Goal: Information Seeking & Learning: Learn about a topic

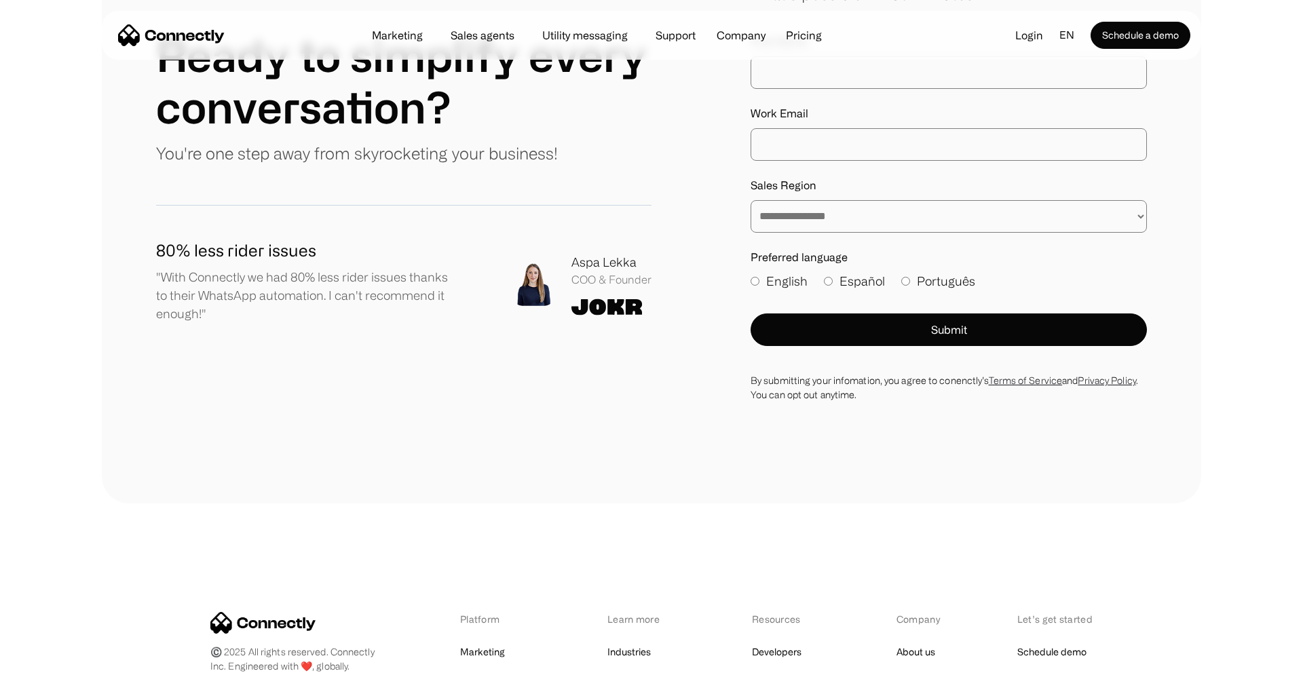
scroll to position [7746, 0]
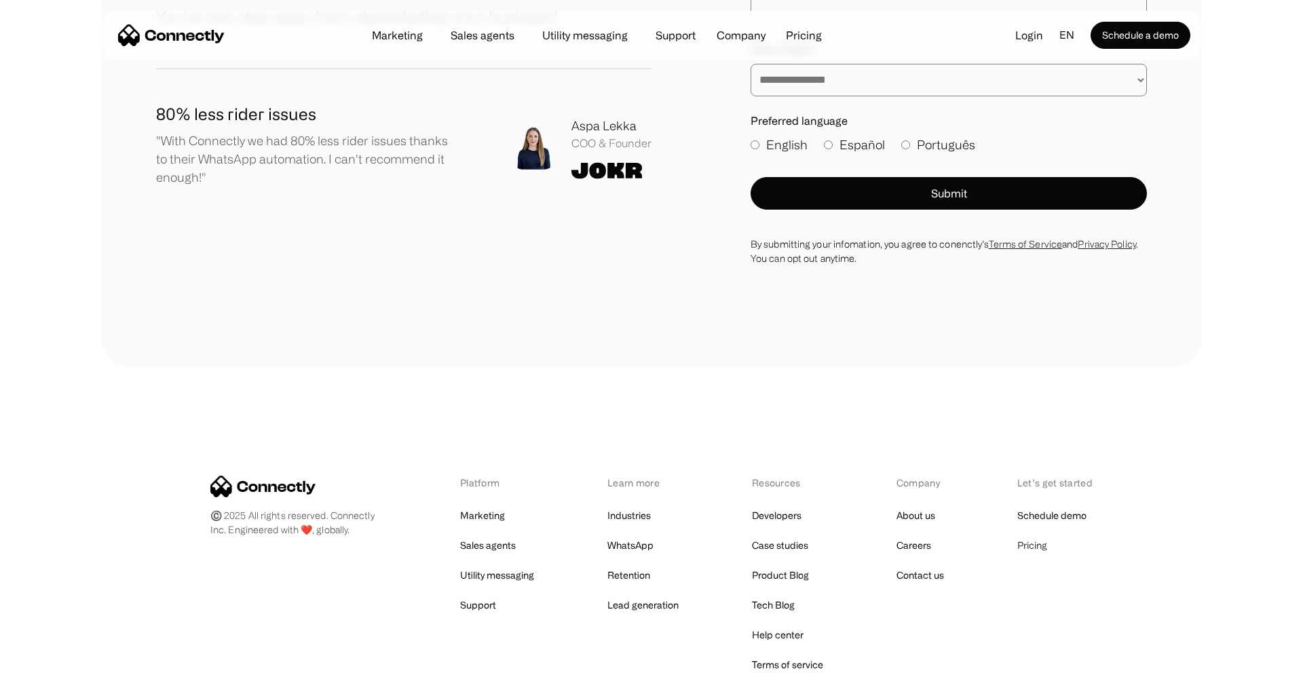
click at [1034, 536] on link "Pricing" at bounding box center [1032, 545] width 30 height 19
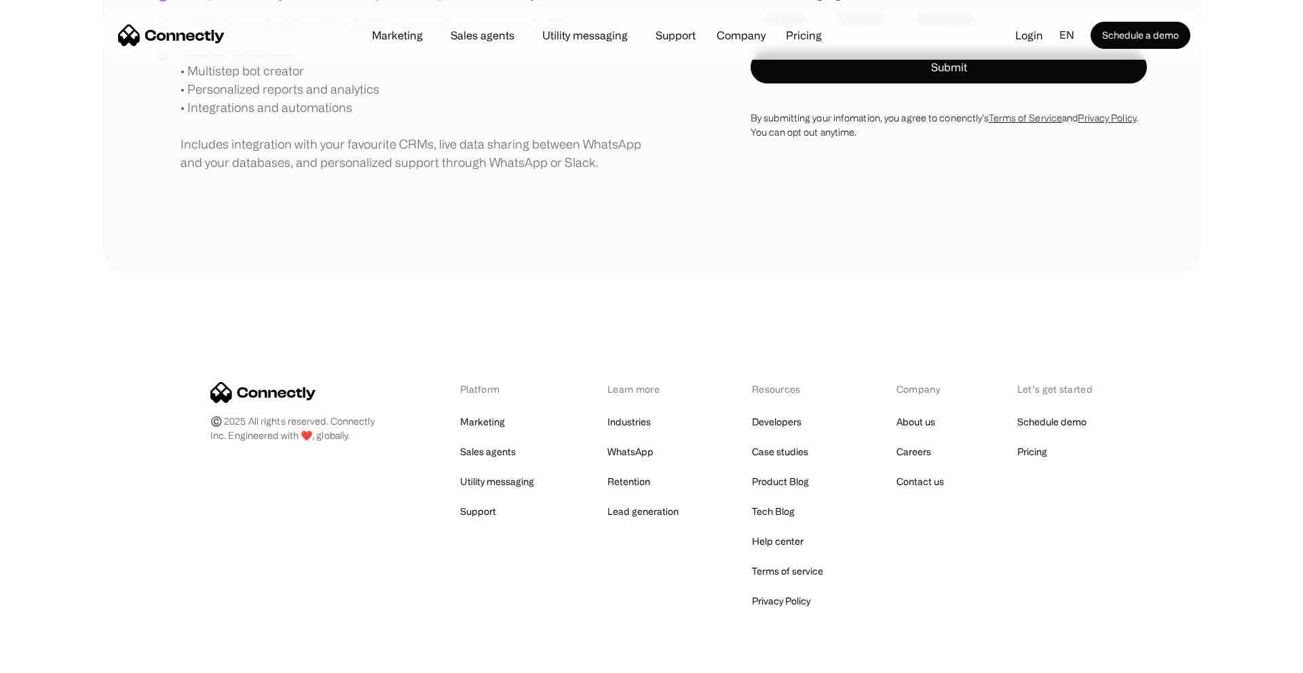
scroll to position [573, 0]
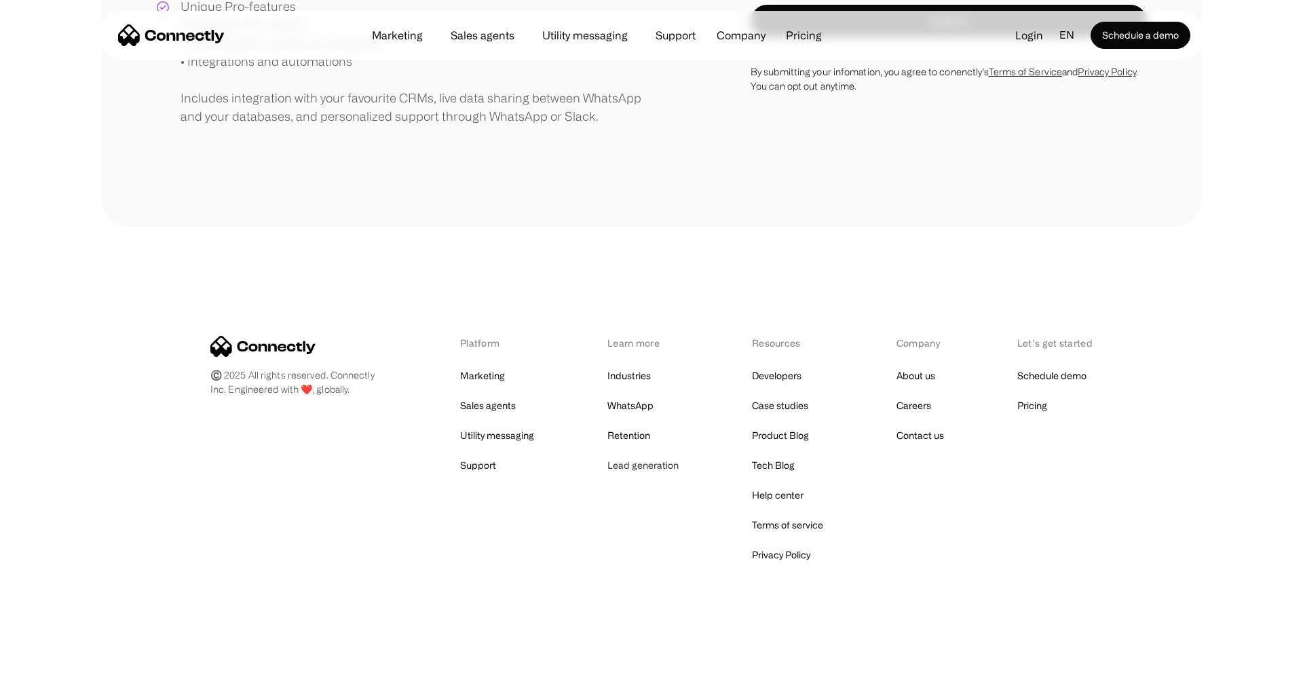
click at [641, 461] on link "Lead generation" at bounding box center [642, 465] width 71 height 19
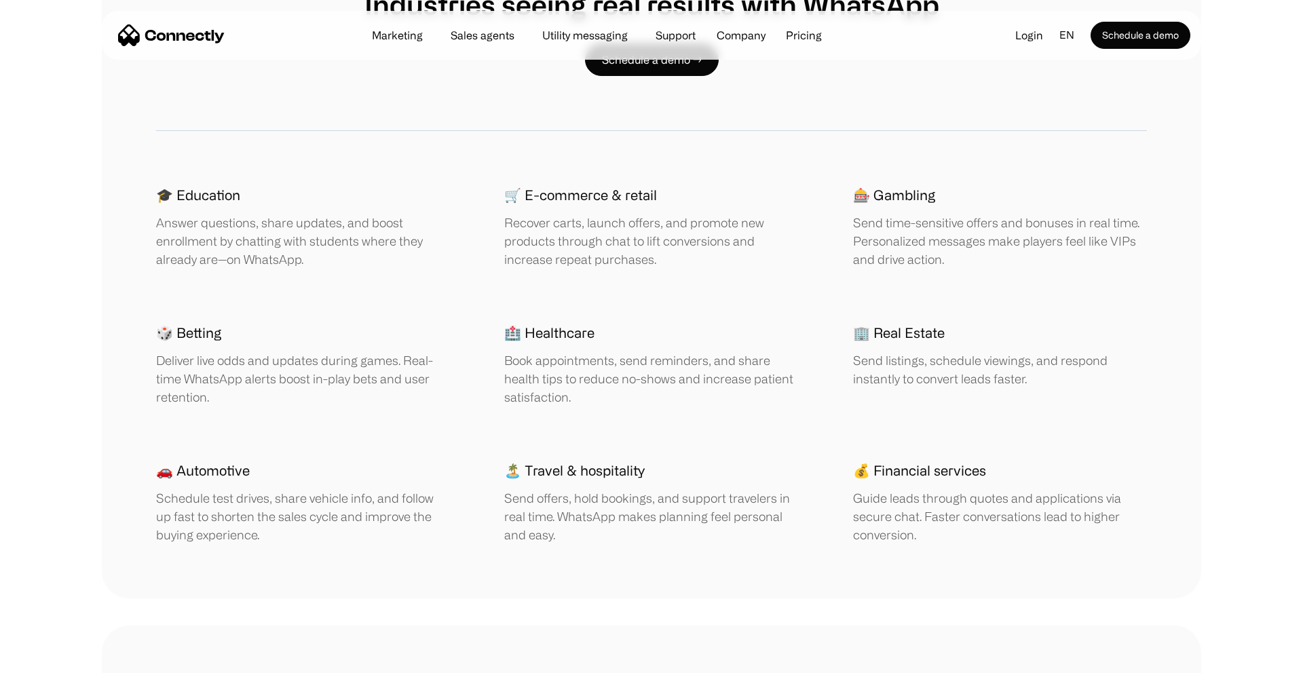
scroll to position [2944, 0]
